Goal: Task Accomplishment & Management: Manage account settings

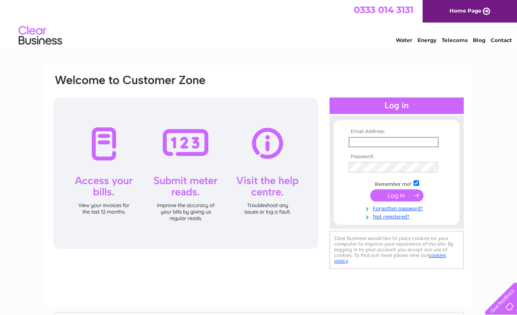
type input "Fannyandclara@hotmail.co.uk"
click at [396, 196] on input "submit" at bounding box center [396, 195] width 53 height 12
click at [399, 197] on input "submit" at bounding box center [396, 194] width 53 height 12
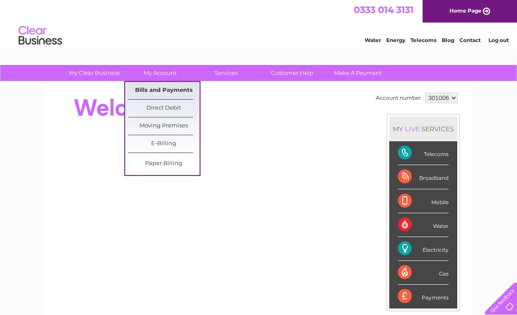
click at [183, 87] on link "Bills and Payments" at bounding box center [163, 90] width 71 height 17
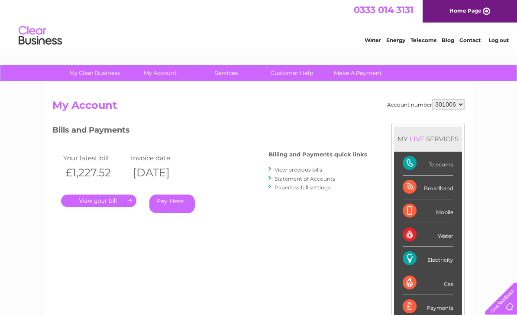
click at [83, 202] on link "." at bounding box center [98, 200] width 75 height 13
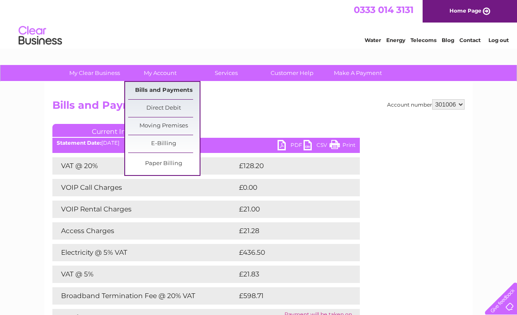
click at [138, 90] on link "Bills and Payments" at bounding box center [163, 90] width 71 height 17
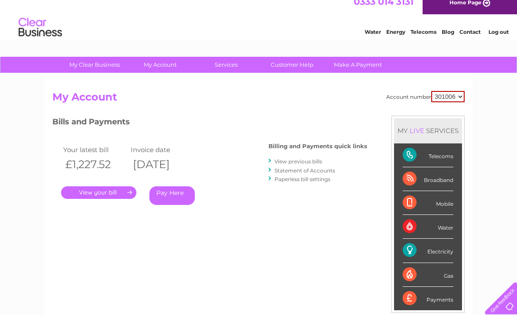
scroll to position [8, 0]
click at [295, 161] on link "View previous bills" at bounding box center [298, 161] width 48 height 6
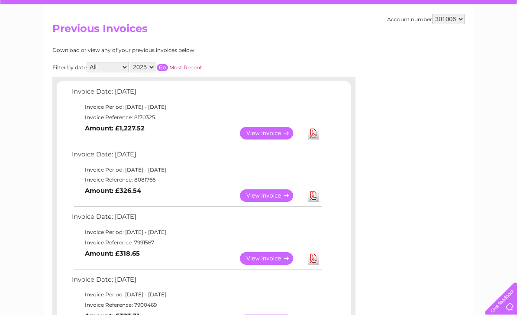
scroll to position [76, 0]
click at [260, 196] on link "View" at bounding box center [272, 196] width 64 height 13
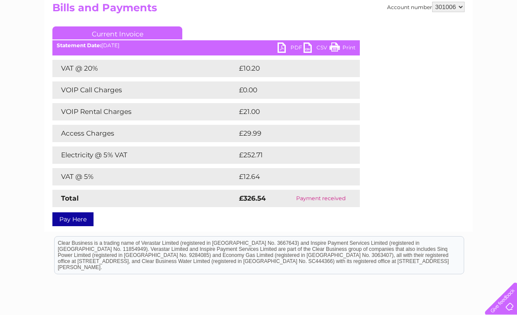
scroll to position [97, 0]
click at [342, 47] on link "Print" at bounding box center [342, 49] width 26 height 13
click at [285, 46] on link "PDF" at bounding box center [290, 48] width 26 height 13
